Goal: Find contact information: Find contact information

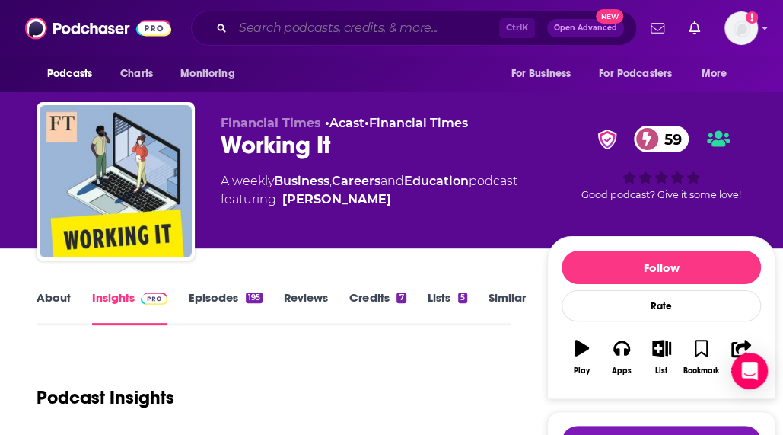
click at [250, 20] on input "Search podcasts, credits, & more..." at bounding box center [366, 28] width 266 height 24
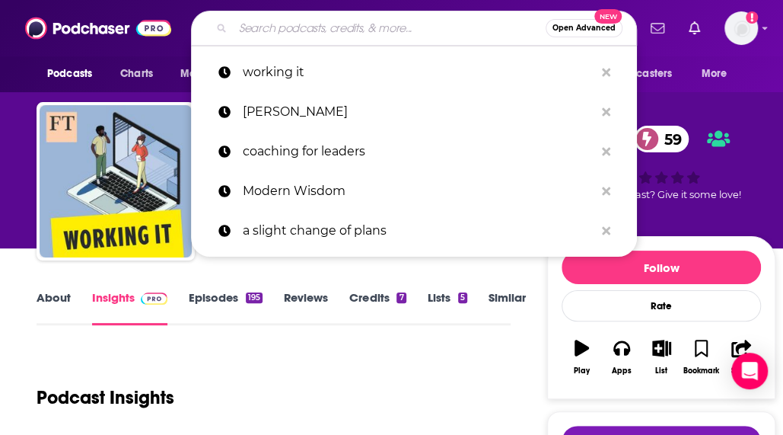
click at [250, 20] on input "Search podcasts, credits, & more..." at bounding box center [389, 28] width 313 height 24
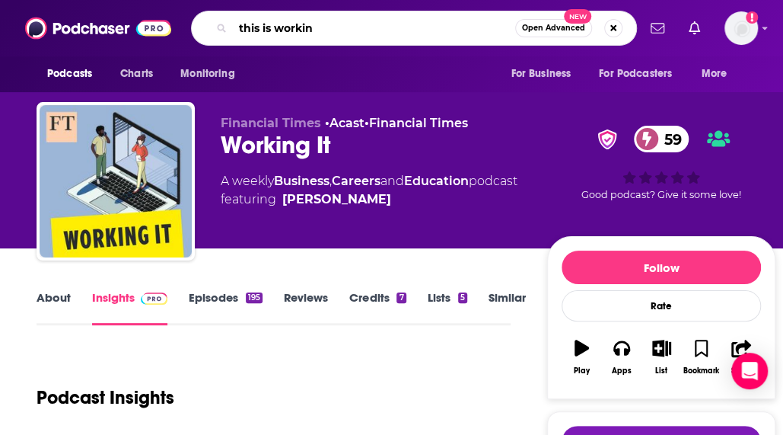
type input "this is working"
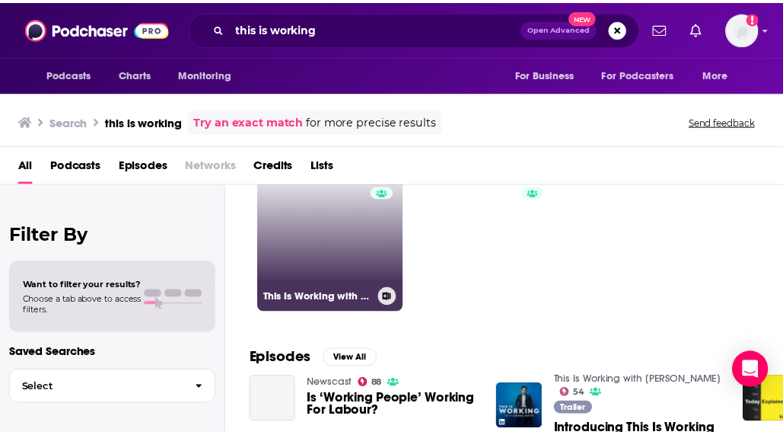
scroll to position [67, 0]
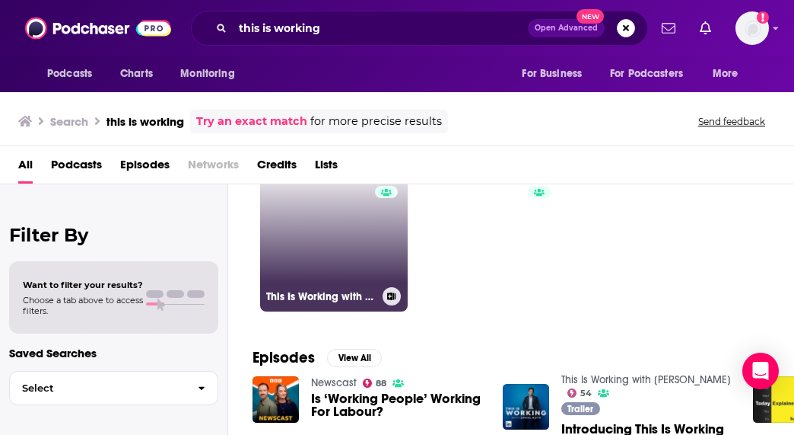
click at [323, 237] on link "54 This Is Working with [PERSON_NAME]" at bounding box center [334, 238] width 148 height 148
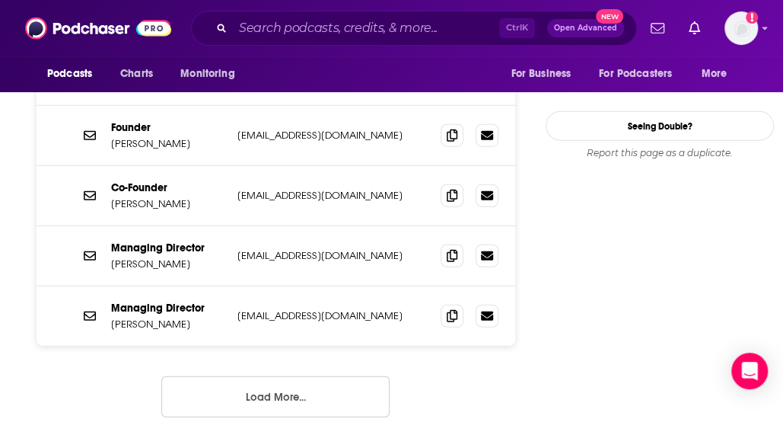
scroll to position [1520, 0]
click at [324, 377] on button "Load More..." at bounding box center [275, 397] width 228 height 41
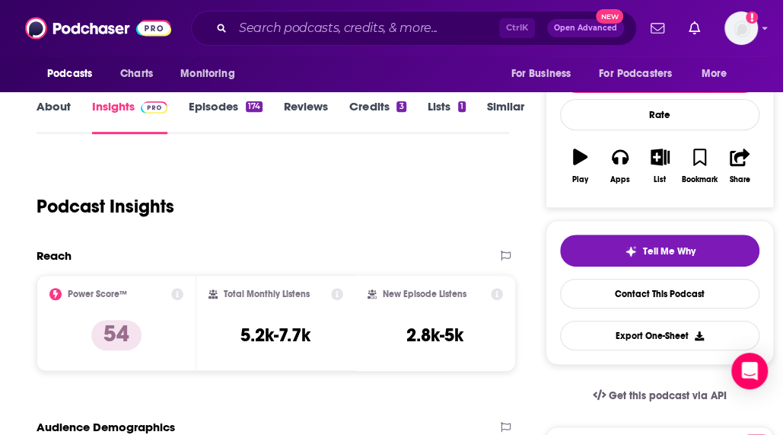
scroll to position [202, 0]
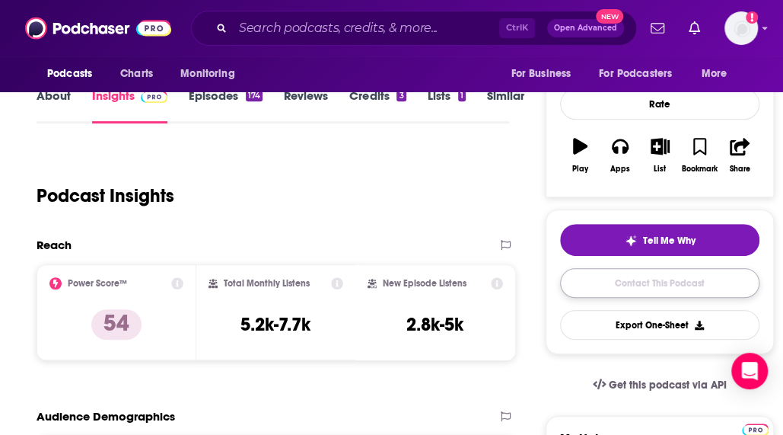
click at [603, 278] on link "Contact This Podcast" at bounding box center [659, 283] width 199 height 30
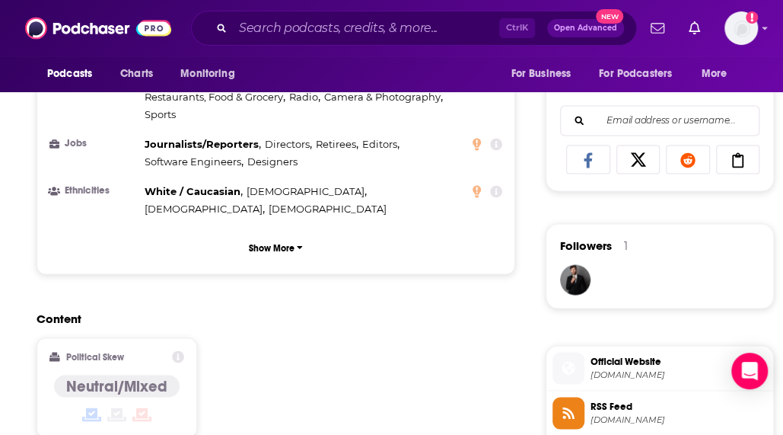
scroll to position [1106, 0]
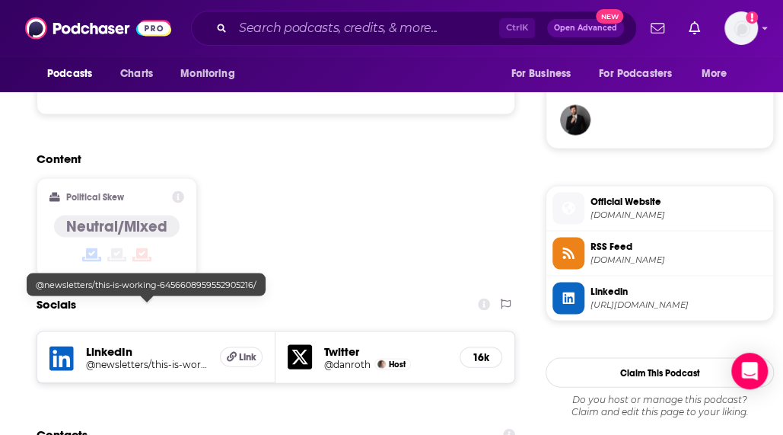
click at [147, 358] on h5 "@newsletters/this-is-working-6456608959552905216/" at bounding box center [147, 363] width 122 height 11
click at [255, 350] on span "Link" at bounding box center [248, 356] width 18 height 12
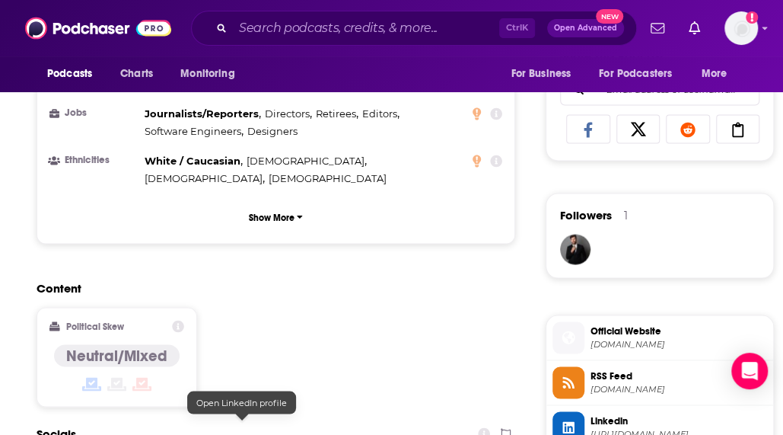
scroll to position [1097, 0]
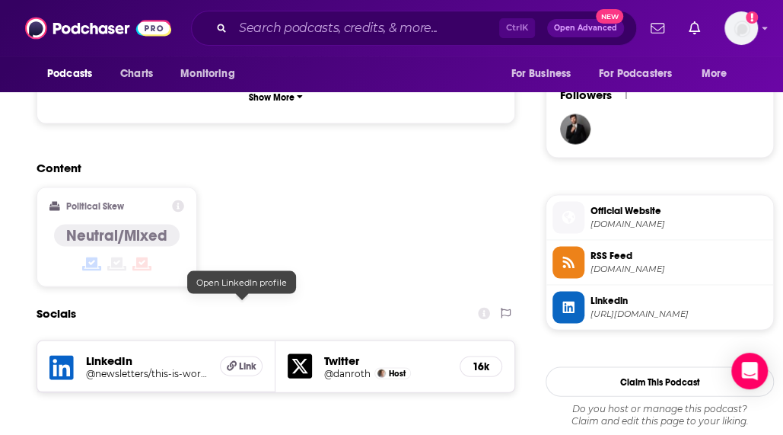
click at [616, 307] on span "[URL][DOMAIN_NAME]" at bounding box center [679, 312] width 177 height 11
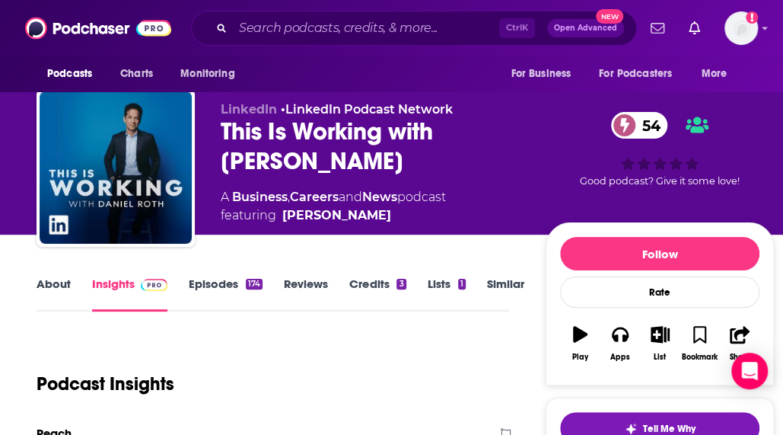
scroll to position [0, 0]
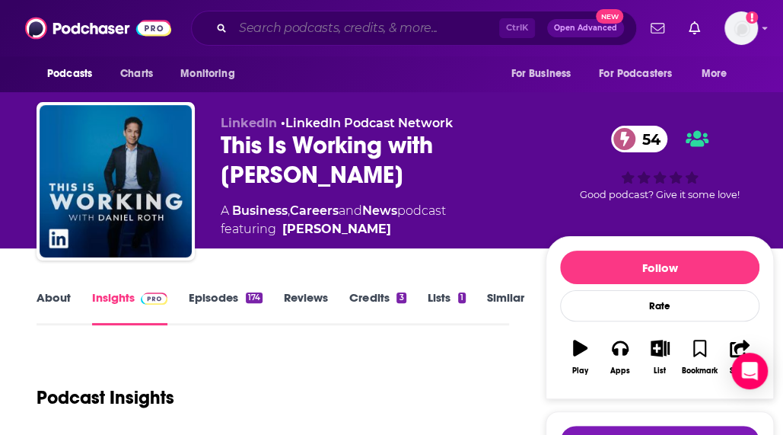
click at [317, 38] on input "Search podcasts, credits, & more..." at bounding box center [366, 28] width 266 height 24
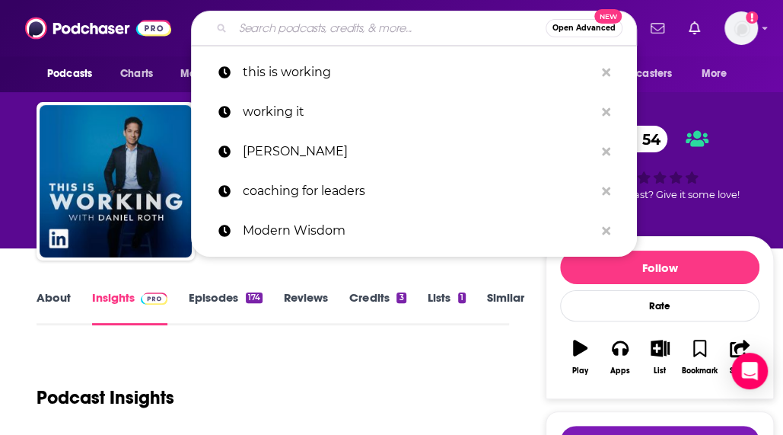
click at [317, 38] on input "Search podcasts, credits, & more..." at bounding box center [389, 28] width 313 height 24
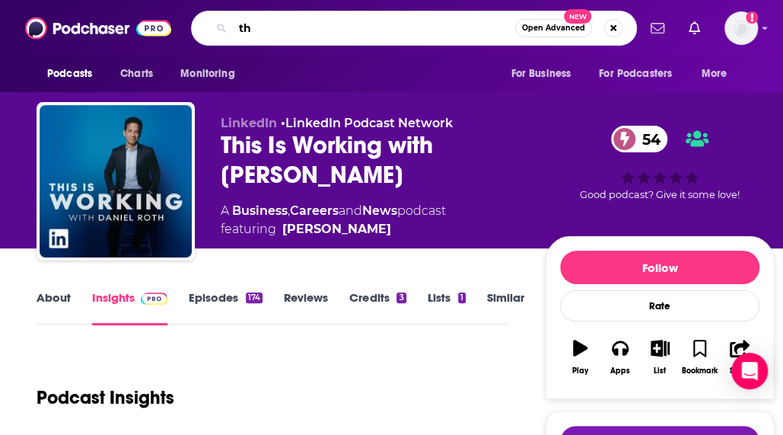
type input "t"
type input "good life podcast"
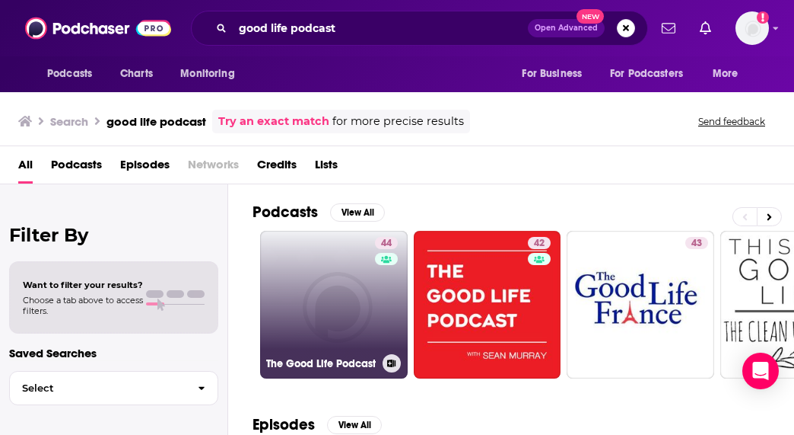
click at [349, 306] on link "44 The Good Life Podcast" at bounding box center [334, 305] width 148 height 148
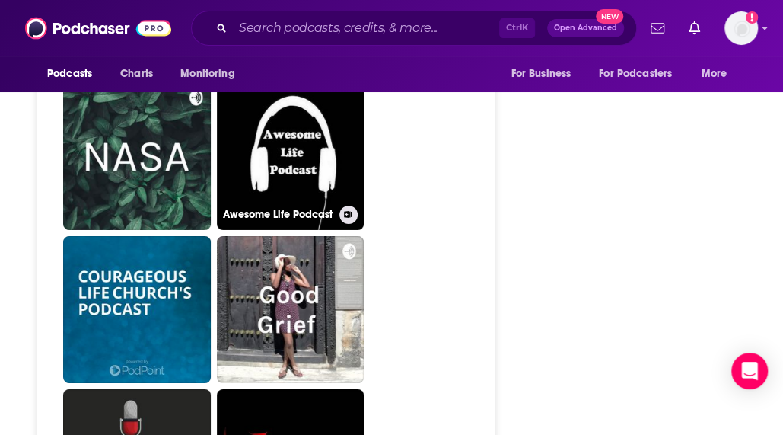
scroll to position [2069, 0]
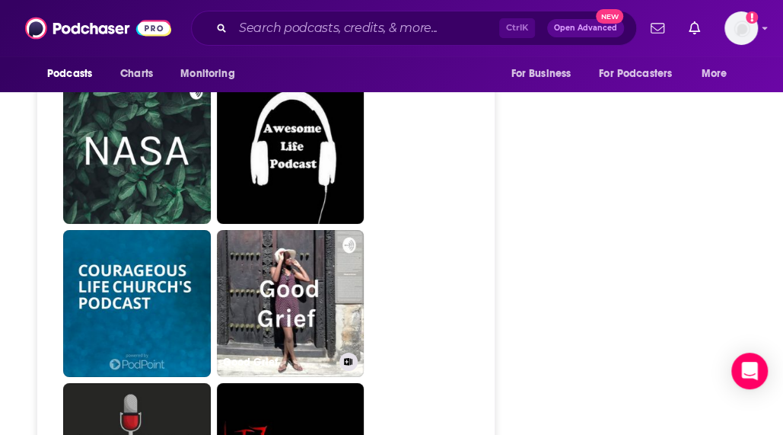
click at [349, 306] on link "Good Grief" at bounding box center [291, 304] width 148 height 148
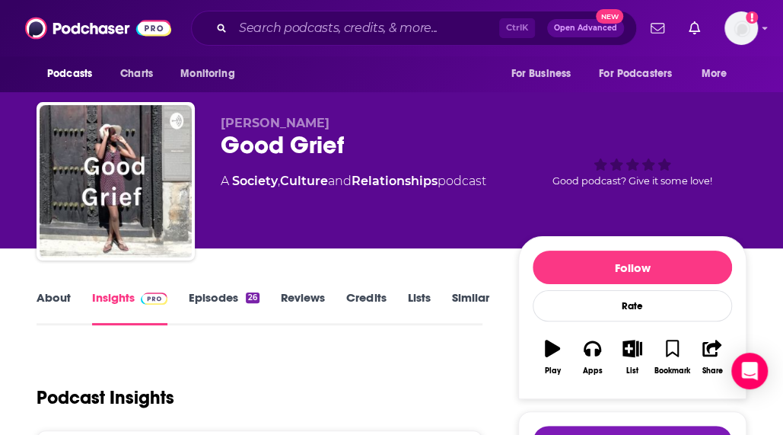
click at [349, 306] on link "Credits" at bounding box center [366, 307] width 40 height 35
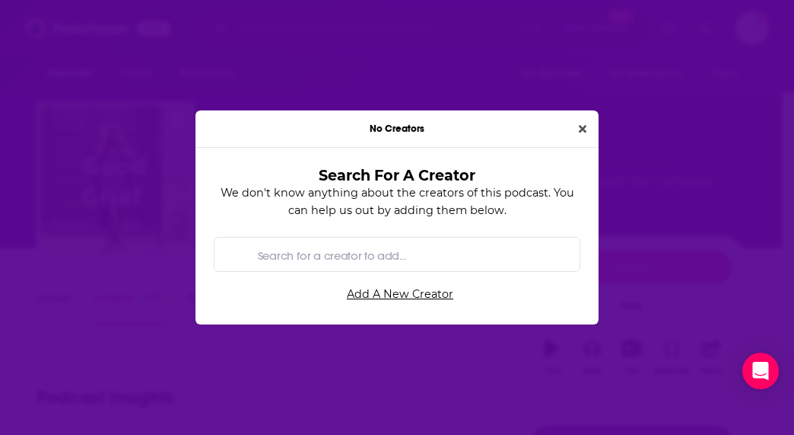
click at [349, 306] on div "Search For A Creator We don't know anything about the creators of this podcast.…" at bounding box center [397, 236] width 403 height 177
click at [581, 131] on icon "Close" at bounding box center [583, 129] width 8 height 8
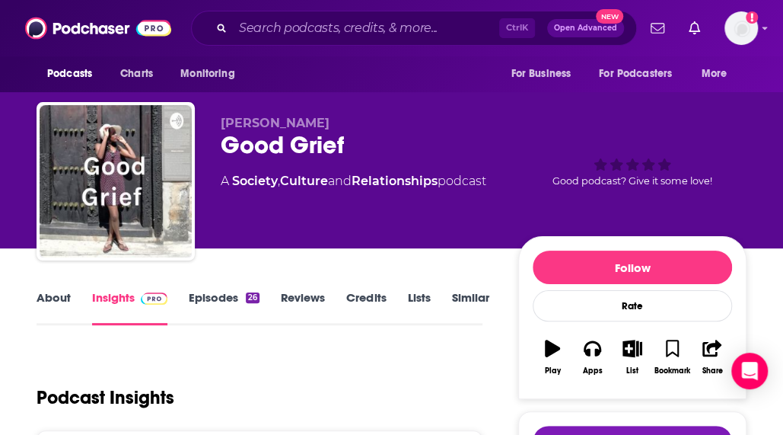
type input "[URL][DOMAIN_NAME]"
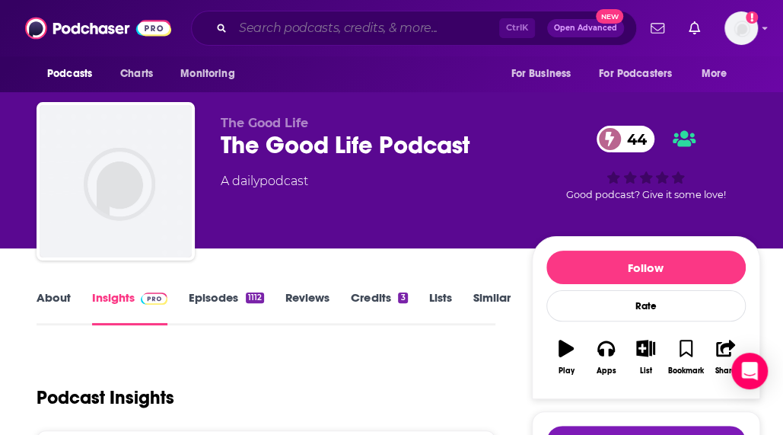
click at [294, 19] on input "Search podcasts, credits, & more..." at bounding box center [366, 28] width 266 height 24
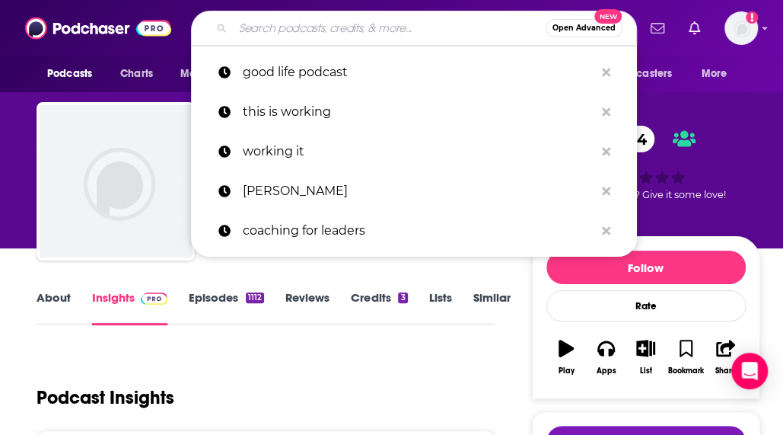
paste input "The Human Upgrade with [PERSON_NAME]"
type input "The Human Upgrade with [PERSON_NAME]"
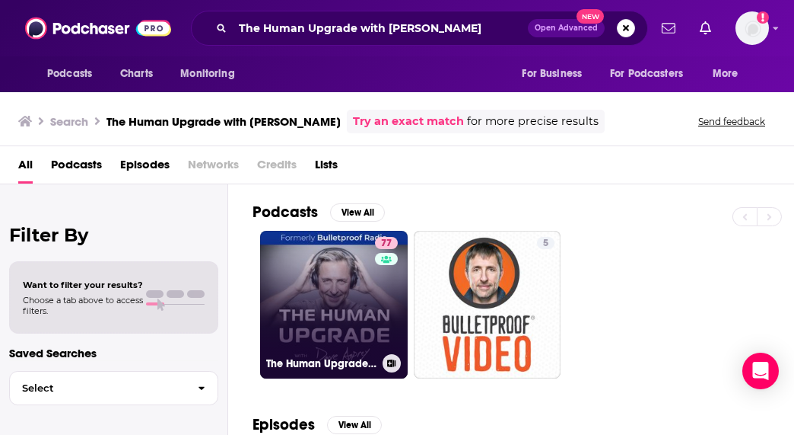
click at [375, 337] on div "77" at bounding box center [388, 295] width 27 height 117
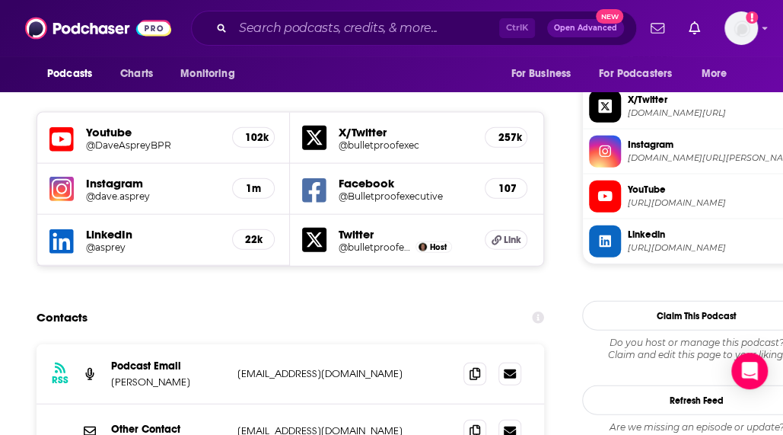
scroll to position [1371, 0]
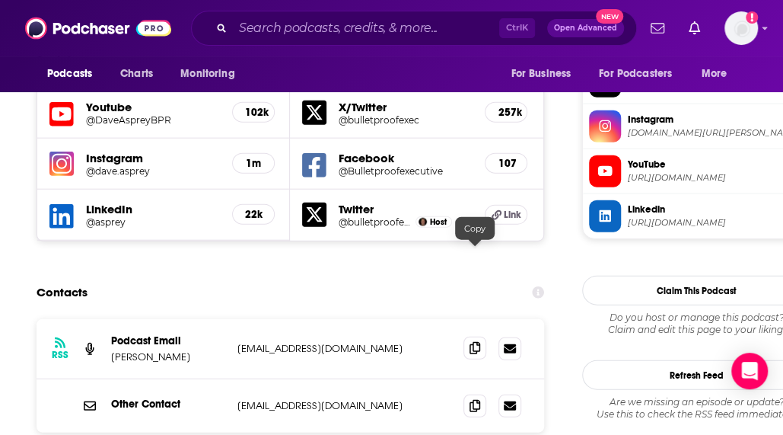
click at [469, 336] on span at bounding box center [474, 347] width 23 height 23
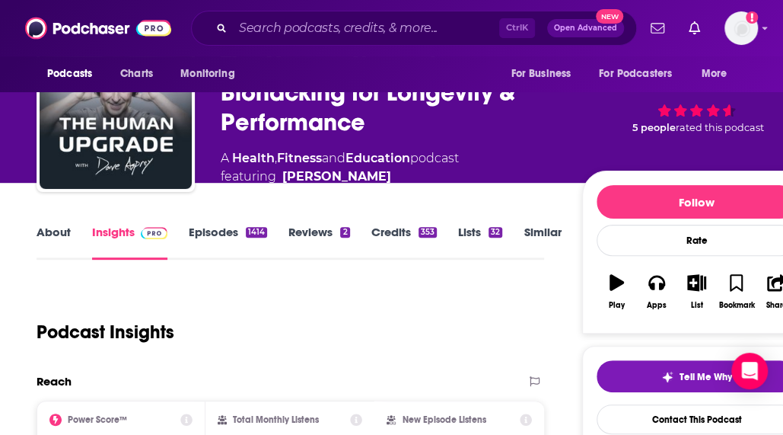
scroll to position [0, 0]
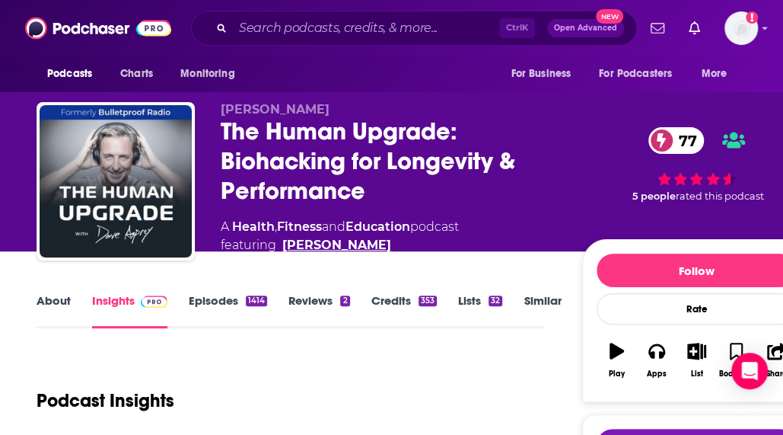
click at [330, 247] on link "[PERSON_NAME]" at bounding box center [336, 245] width 109 height 18
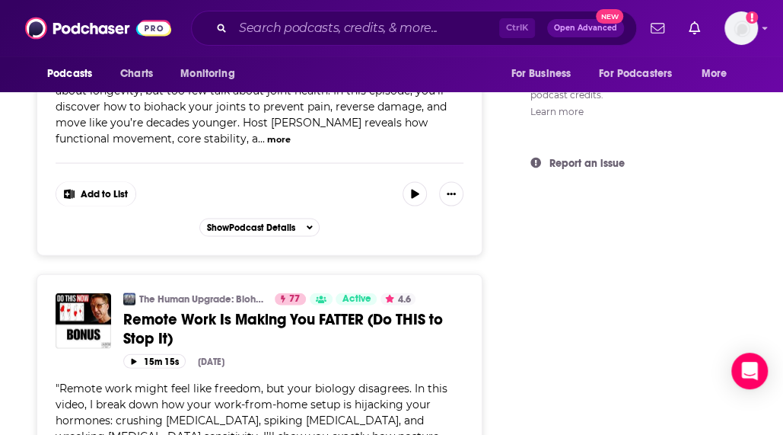
scroll to position [1225, 0]
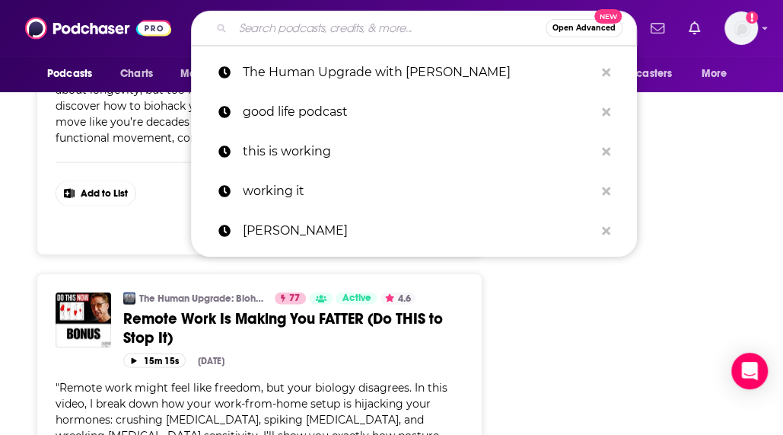
click at [263, 23] on input "Search podcasts, credits, & more..." at bounding box center [389, 28] width 313 height 24
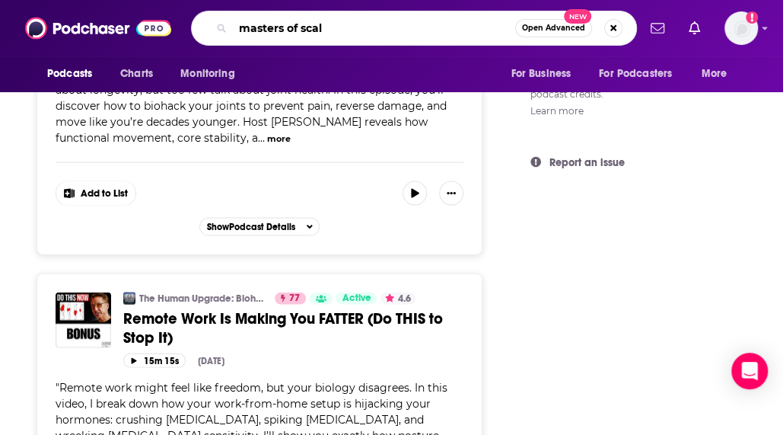
type input "masters of scale"
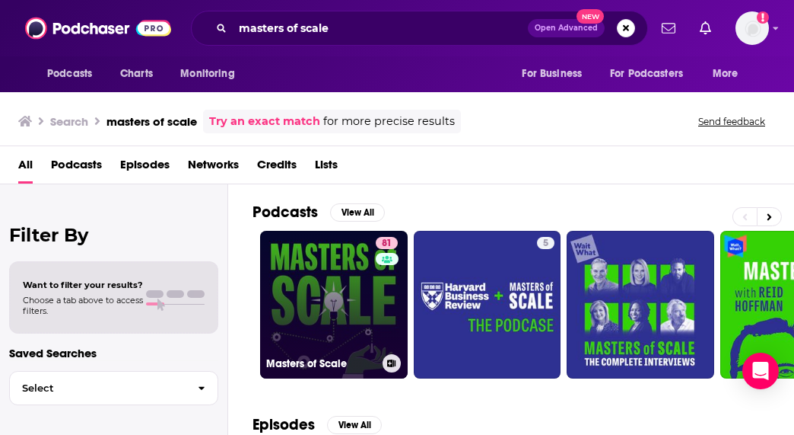
click at [332, 316] on link "81 Masters of Scale" at bounding box center [334, 305] width 148 height 148
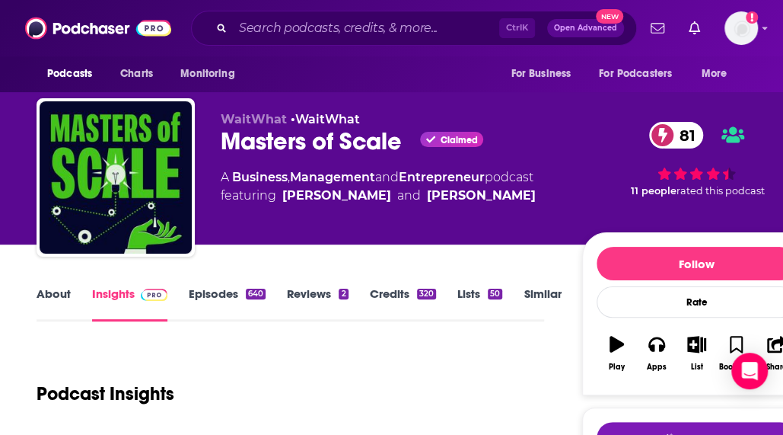
scroll to position [5, 0]
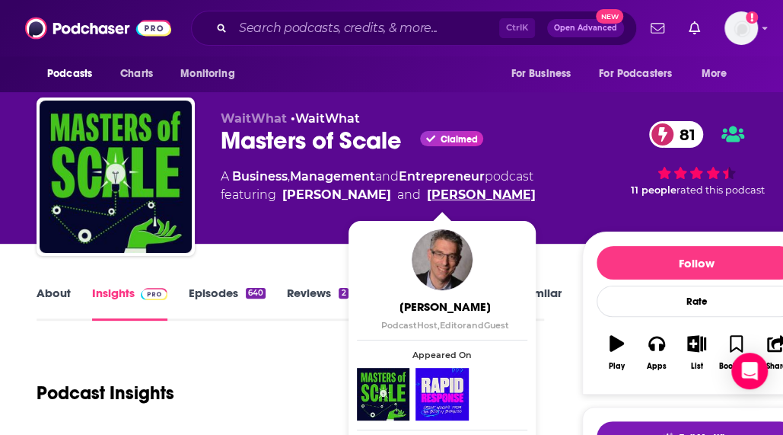
click at [435, 186] on link "[PERSON_NAME]" at bounding box center [481, 195] width 109 height 18
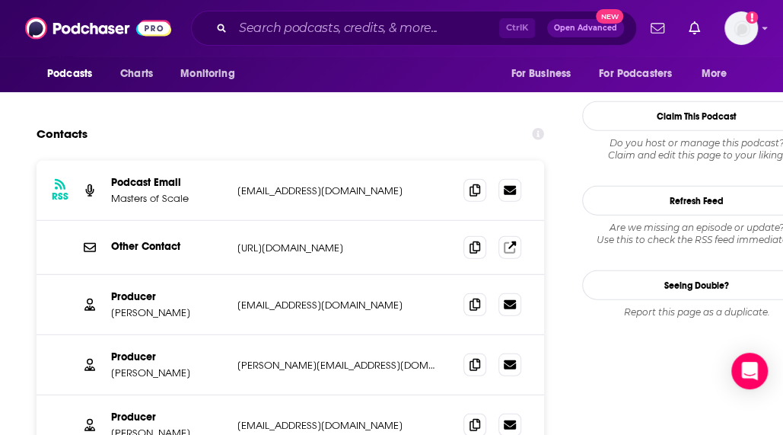
scroll to position [1575, 0]
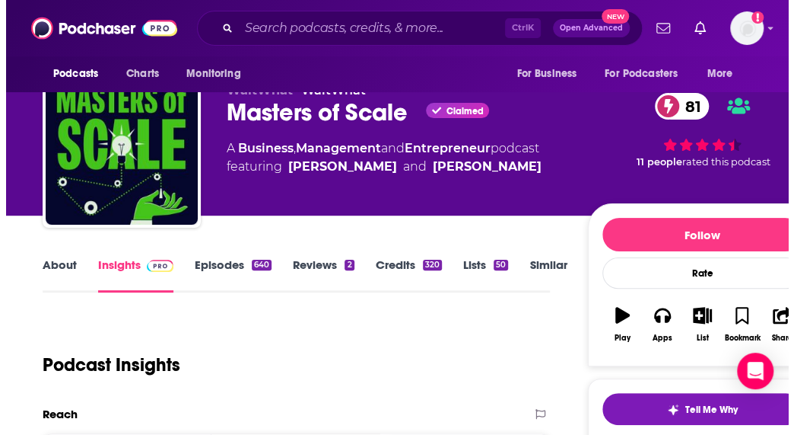
scroll to position [0, 0]
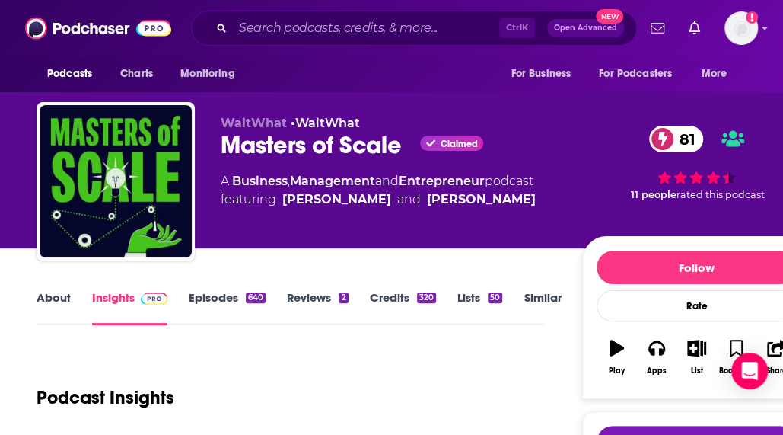
click at [607, 212] on div "81 11 people rated this podcast" at bounding box center [696, 184] width 228 height 137
click at [592, 177] on div "81 11 people rated this podcast" at bounding box center [696, 163] width 228 height 94
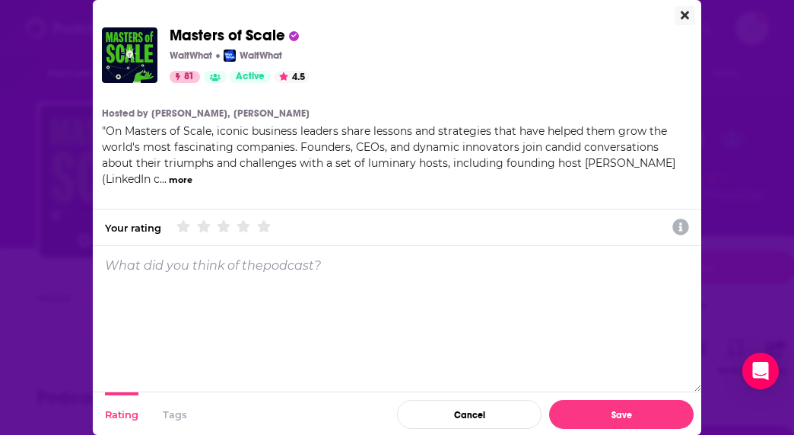
click at [681, 14] on icon "Close" at bounding box center [685, 15] width 8 height 8
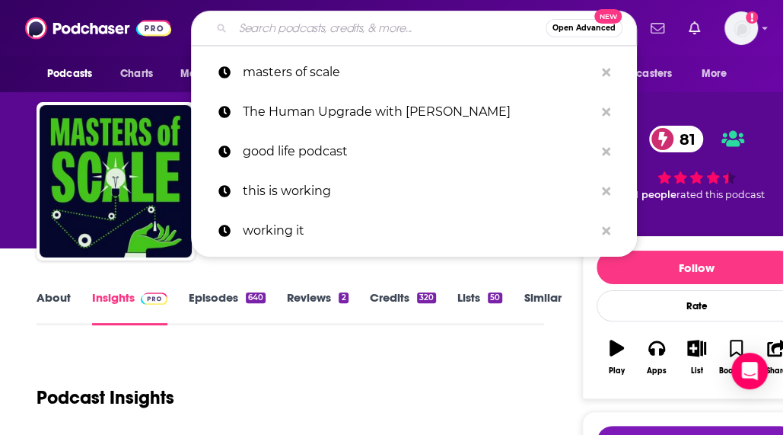
click at [286, 30] on input "Search podcasts, credits, & more..." at bounding box center [389, 28] width 313 height 24
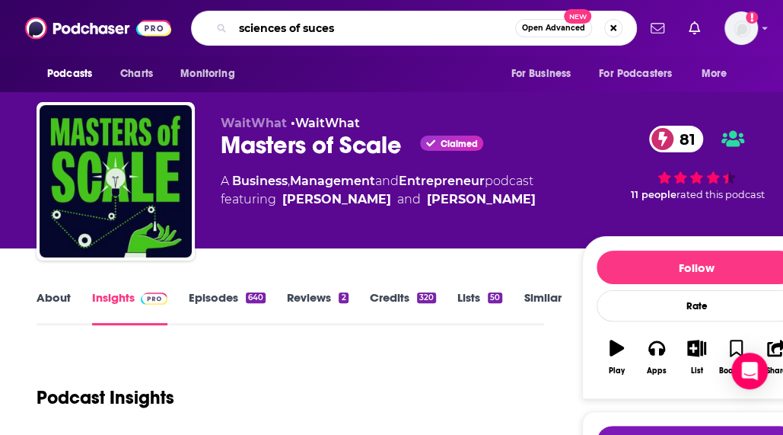
type input "sciences of sucess"
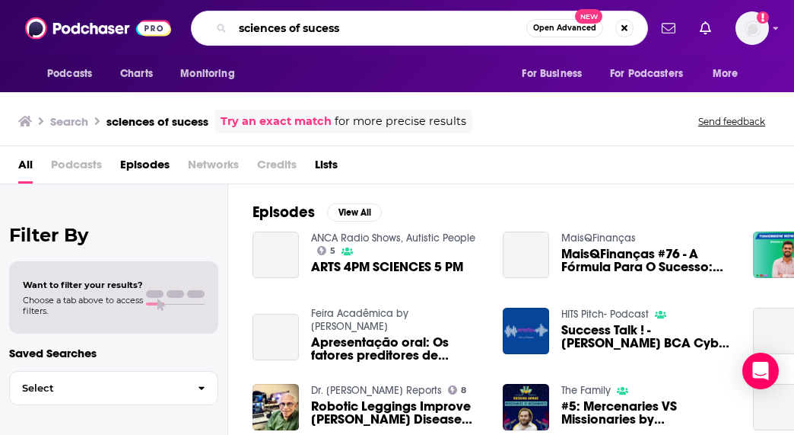
click at [319, 28] on input "sciences of sucess" at bounding box center [380, 28] width 294 height 24
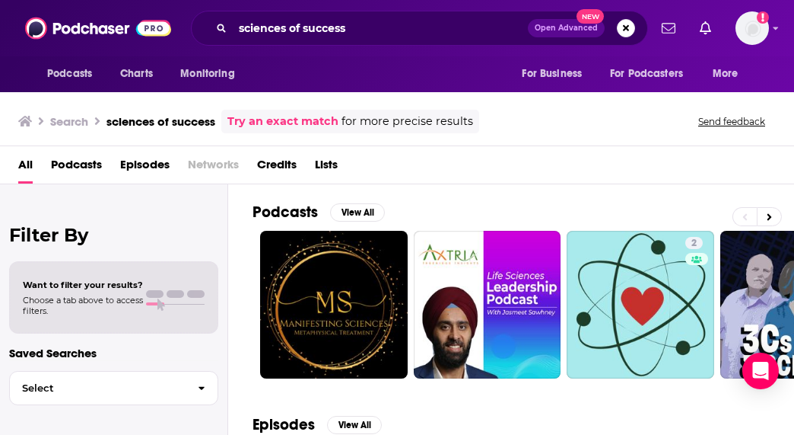
click at [295, 8] on div "Podcasts Charts Monitoring sciences of success Open Advanced New For Business F…" at bounding box center [397, 28] width 794 height 56
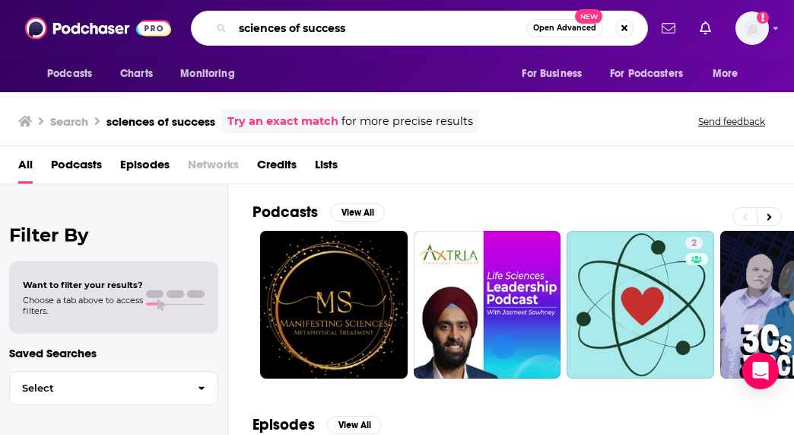
click at [298, 29] on input "sciences of success" at bounding box center [380, 28] width 294 height 24
type input "tech tonic"
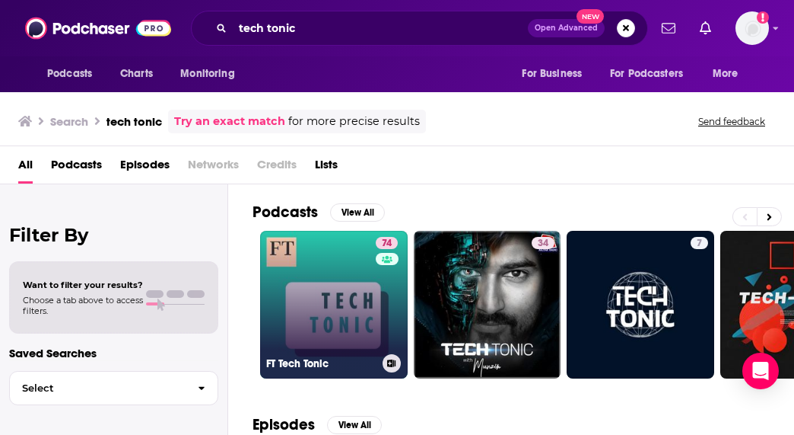
click at [339, 301] on link "74 FT Tech Tonic" at bounding box center [334, 305] width 148 height 148
